Goal: Task Accomplishment & Management: Use online tool/utility

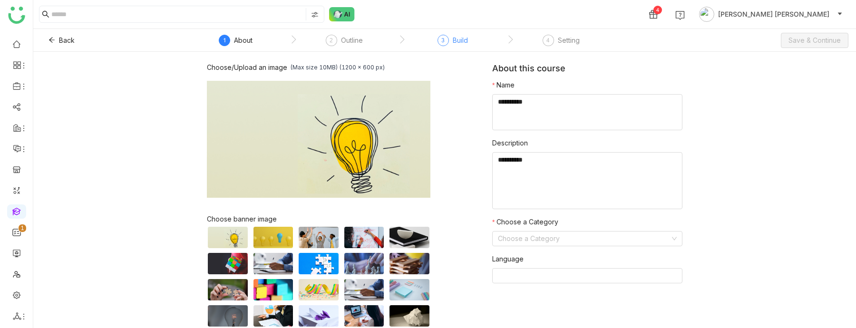
click at [455, 41] on div "Build" at bounding box center [460, 40] width 15 height 11
click at [65, 41] on span "Back" at bounding box center [67, 40] width 16 height 10
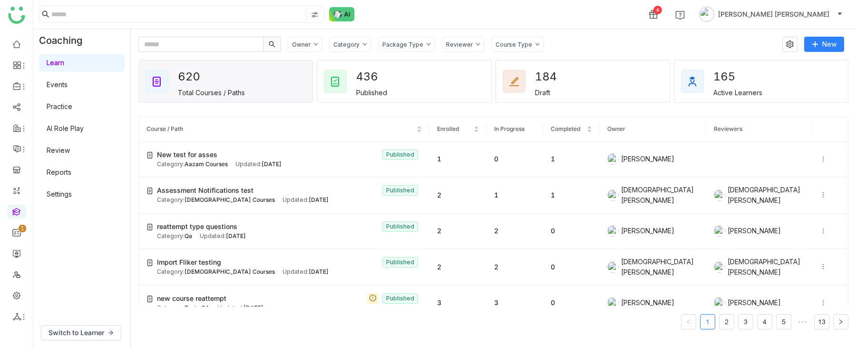
click at [62, 128] on link "AI Role Play" at bounding box center [65, 128] width 37 height 8
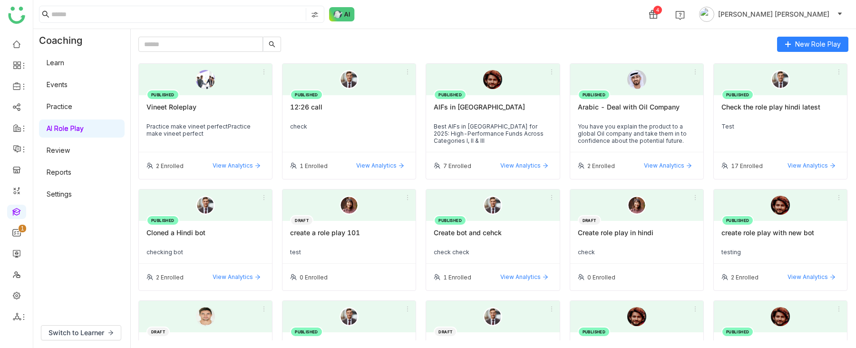
click at [238, 131] on div "Practice make vineet perfectPractice make vineet perfect" at bounding box center [205, 130] width 118 height 14
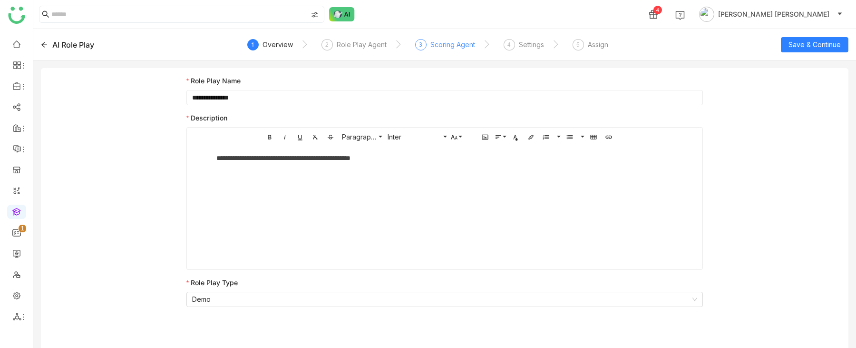
click at [454, 44] on div "Scoring Agent" at bounding box center [452, 44] width 45 height 11
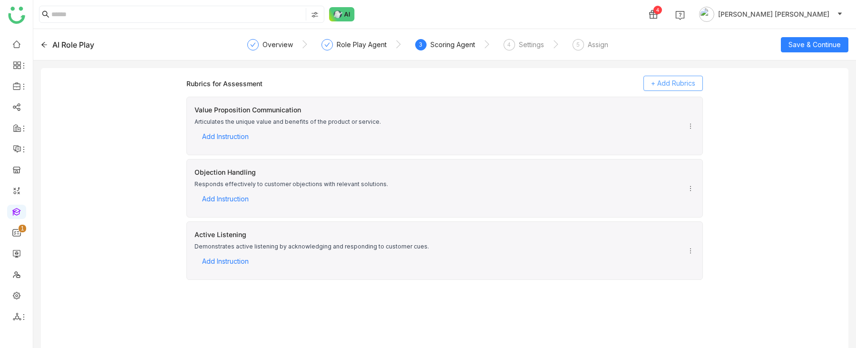
click at [671, 81] on span "+ Add Rubrics" at bounding box center [673, 83] width 44 height 10
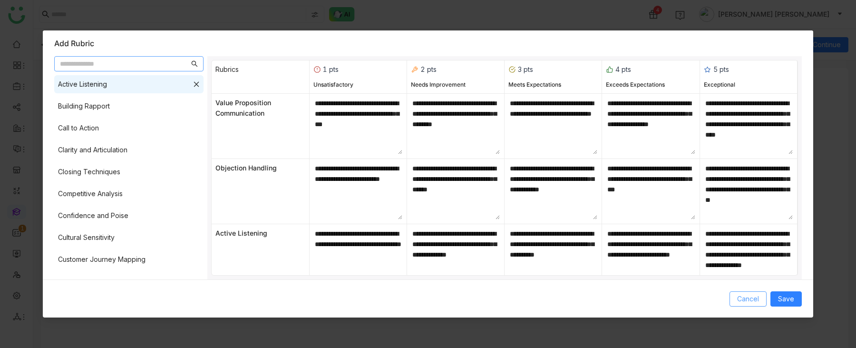
click at [745, 295] on span "Cancel" at bounding box center [748, 298] width 22 height 10
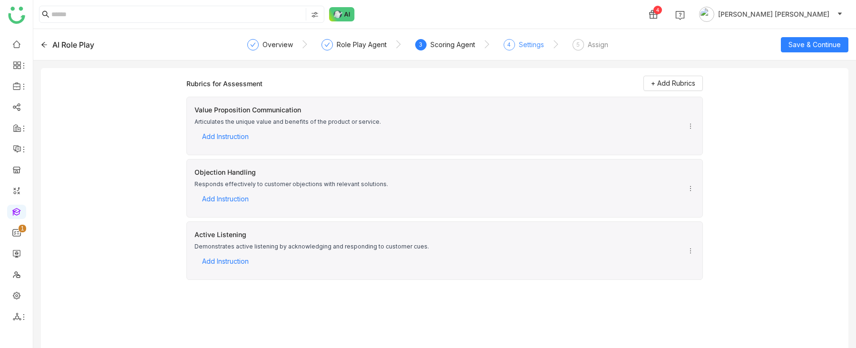
click at [511, 42] on div "4" at bounding box center [509, 44] width 11 height 11
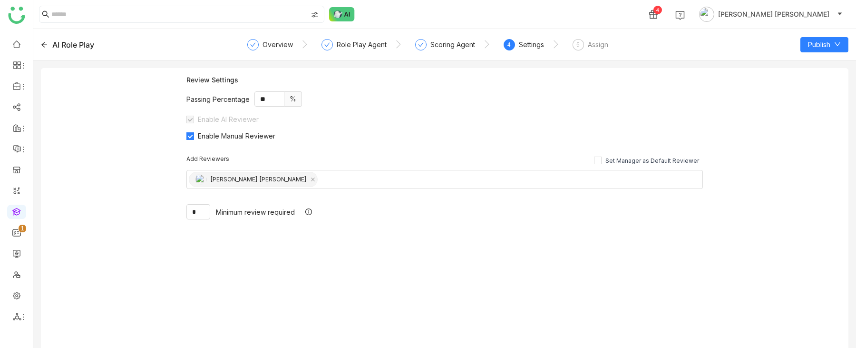
click at [51, 41] on div "AI Role Play" at bounding box center [122, 44] width 162 height 11
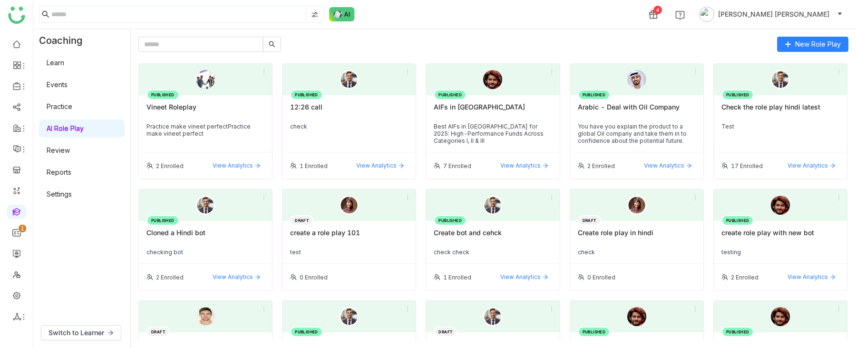
click at [68, 105] on link "Practice" at bounding box center [60, 106] width 26 height 8
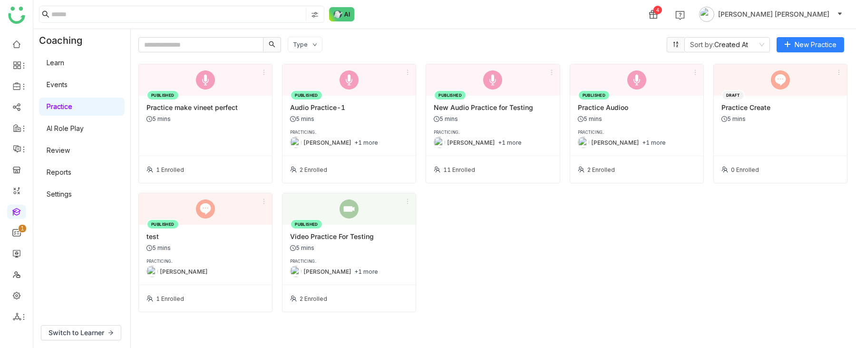
click at [384, 123] on div "PUBLISHED Audio Practice-1 5 mins PRACTICING.. Uday Pulasetti +1 more" at bounding box center [349, 126] width 133 height 60
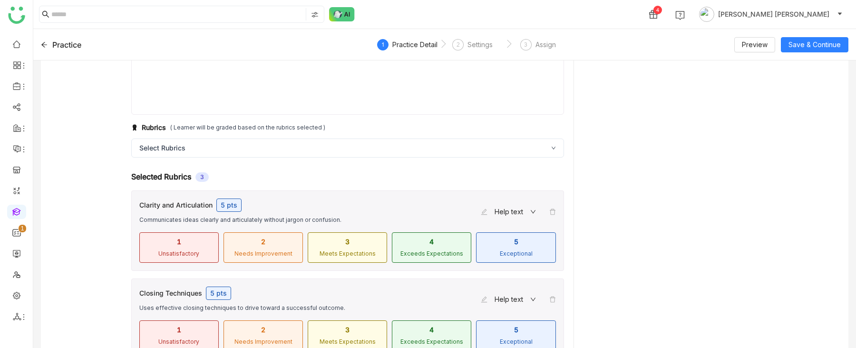
scroll to position [263, 0]
click at [385, 122] on div "**********" at bounding box center [348, 151] width 452 height 609
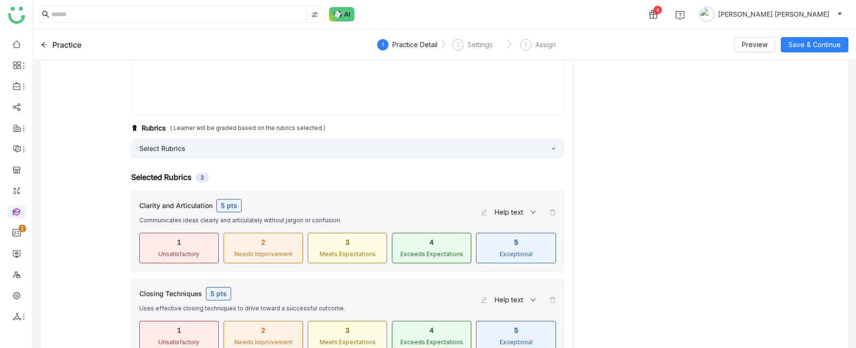
click at [378, 147] on div "Select Rubrics" at bounding box center [347, 148] width 433 height 19
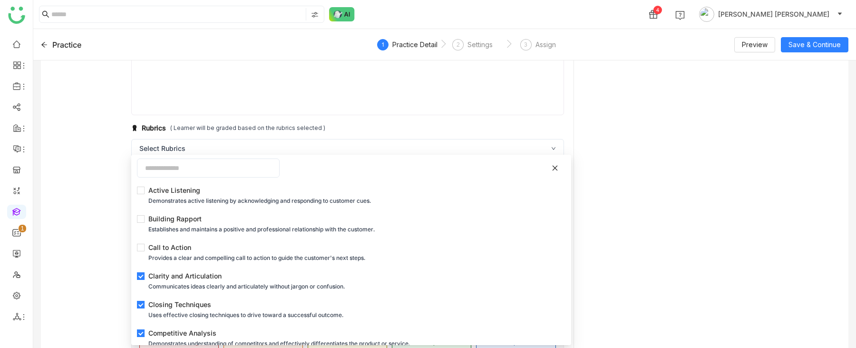
click at [646, 133] on div "Sample Response + Add Sample Sample 1 Pause Play % buffered 00:00 Unmute Mute" at bounding box center [671, 151] width 175 height 590
